Goal: Check status: Check status

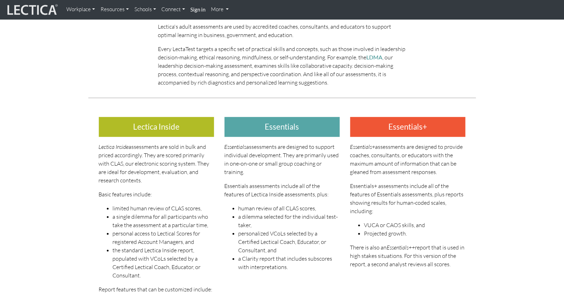
scroll to position [114, 0]
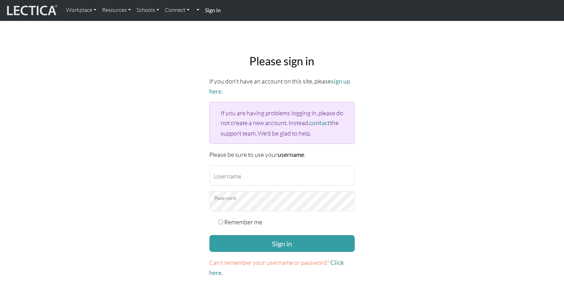
click at [164, 143] on div "Please sign in If you don't have an account on this site, please sign up here .…" at bounding box center [282, 166] width 461 height 234
click at [231, 177] on input "Username" at bounding box center [281, 175] width 145 height 20
type input "freddtc"
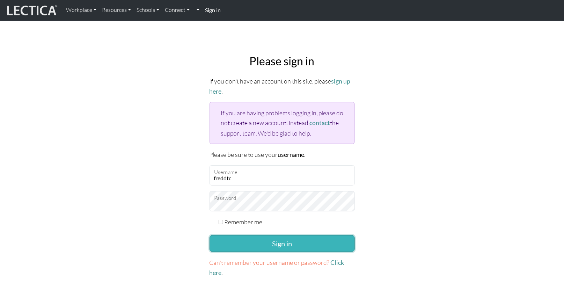
click at [275, 241] on button "Sign in" at bounding box center [281, 243] width 145 height 17
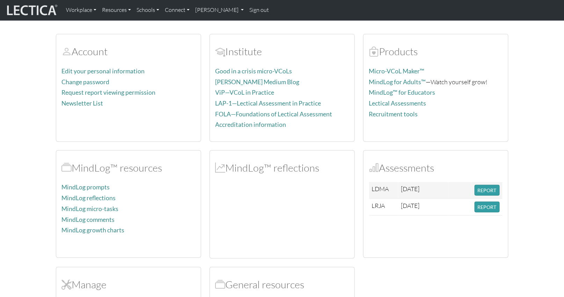
scroll to position [65, 0]
click at [487, 187] on button "REPORT" at bounding box center [486, 189] width 25 height 11
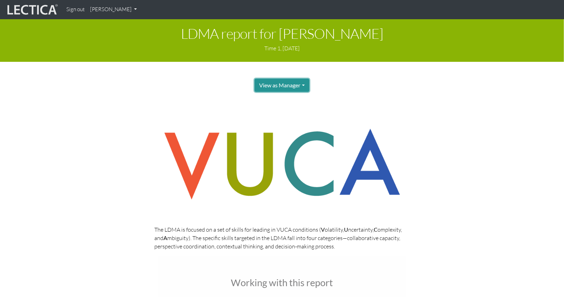
click at [304, 83] on button "View as Manager" at bounding box center [281, 85] width 54 height 13
click at [305, 84] on button "View as Manager" at bounding box center [281, 85] width 54 height 13
click at [297, 111] on link "Test-taker" at bounding box center [290, 108] width 56 height 9
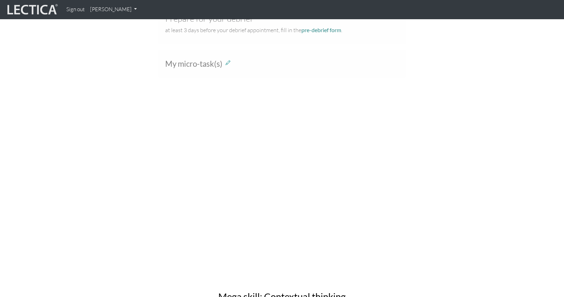
scroll to position [444, 0]
